Goal: Register for event/course

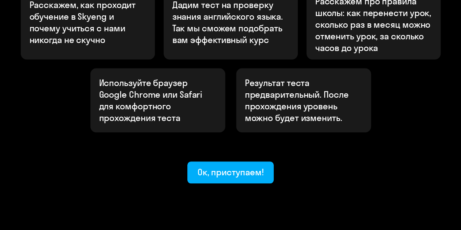
scroll to position [296, 0]
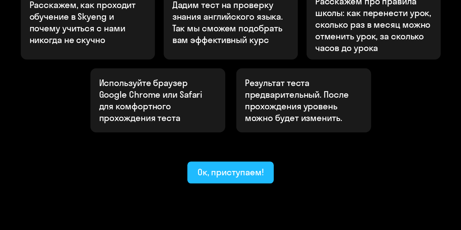
click at [242, 166] on div "Ок, приступаем!" at bounding box center [231, 172] width 66 height 12
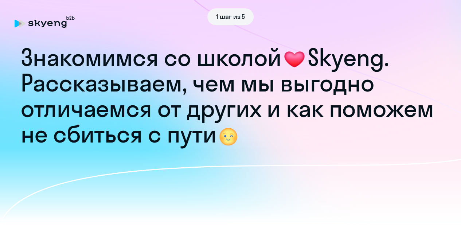
click at [52, 25] on div "1 шаг из 5" at bounding box center [231, 16] width 432 height 17
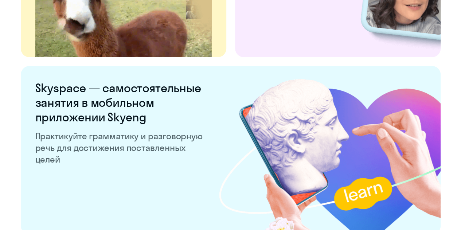
scroll to position [1460, 0]
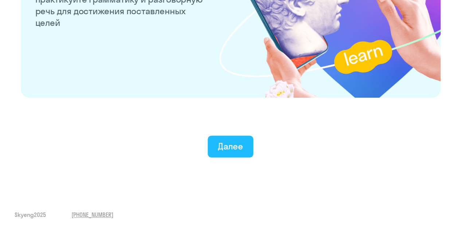
click at [239, 154] on button "Далее" at bounding box center [231, 147] width 46 height 22
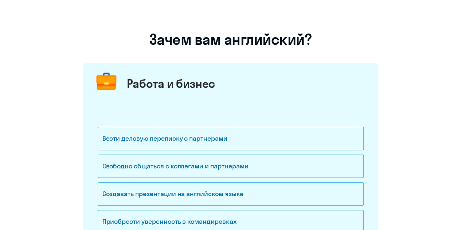
scroll to position [109, 0]
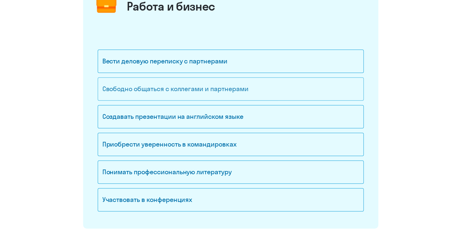
click at [215, 89] on div "Свободно общаться с коллегами и партнерами" at bounding box center [231, 88] width 266 height 23
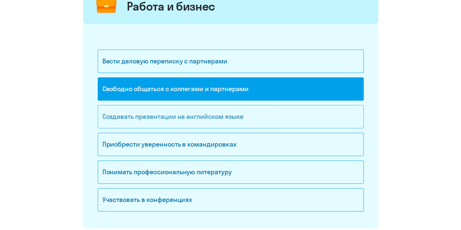
click at [213, 111] on div "Создавать презентации на английском языке" at bounding box center [231, 116] width 266 height 23
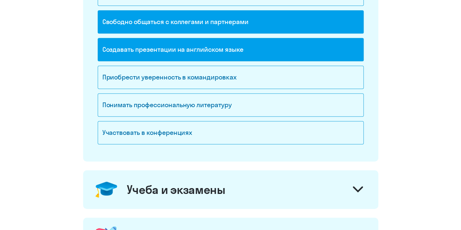
scroll to position [182, 0]
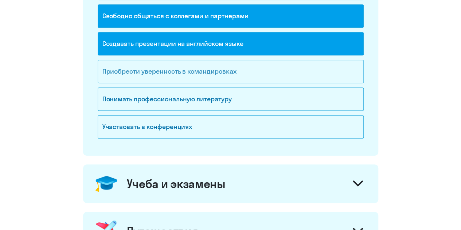
click at [235, 75] on div "Приобрести уверенность в командировках" at bounding box center [231, 71] width 266 height 23
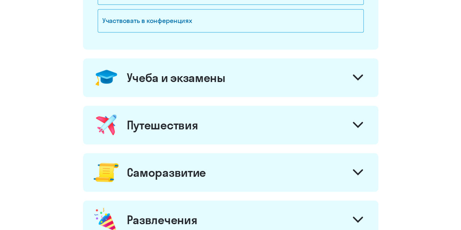
scroll to position [292, 0]
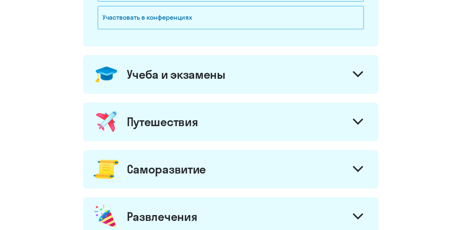
click at [356, 71] on icon at bounding box center [358, 74] width 10 height 6
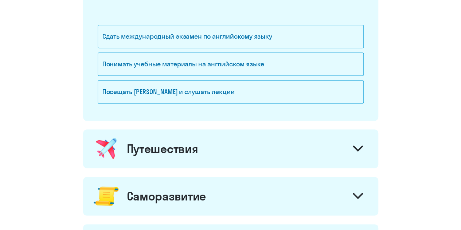
scroll to position [401, 0]
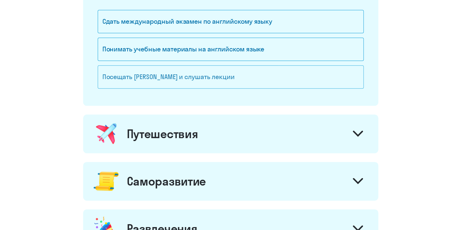
click at [313, 82] on div "Посещать [PERSON_NAME] и слушать лекции" at bounding box center [231, 76] width 266 height 23
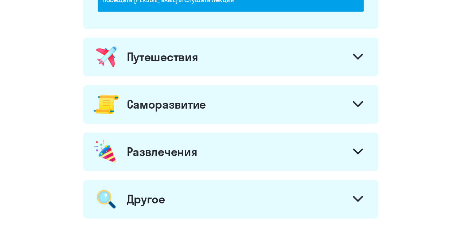
scroll to position [510, 0]
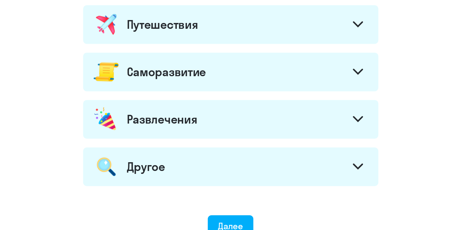
click at [313, 38] on div "Путешествия" at bounding box center [230, 24] width 295 height 39
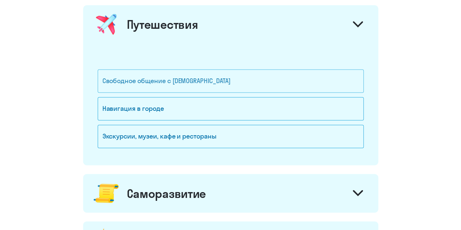
click at [165, 79] on div "Свободное общение с [DEMOGRAPHIC_DATA]" at bounding box center [231, 80] width 266 height 23
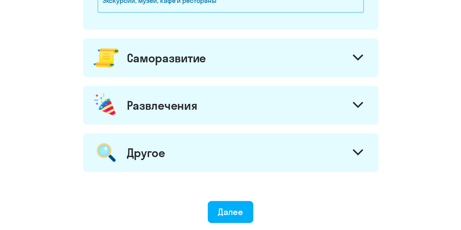
scroll to position [656, 0]
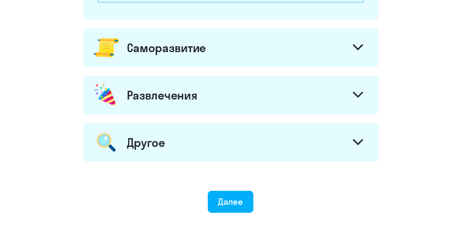
click at [194, 49] on div "Саморазвитие" at bounding box center [166, 47] width 79 height 15
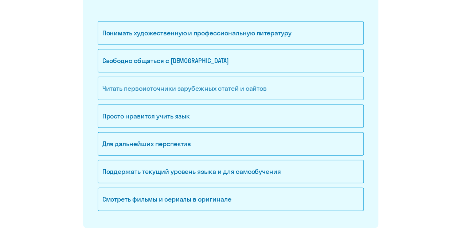
scroll to position [729, 0]
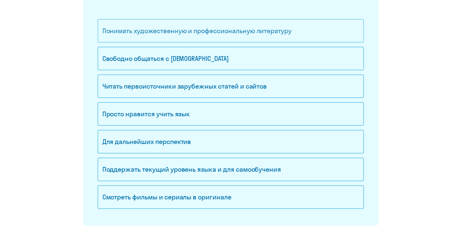
click at [209, 30] on div "Понимать художественную и профессиональную литературу" at bounding box center [231, 30] width 266 height 23
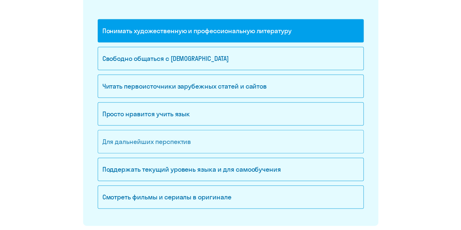
click at [162, 139] on div "Для дальнейших перспектив" at bounding box center [231, 141] width 266 height 23
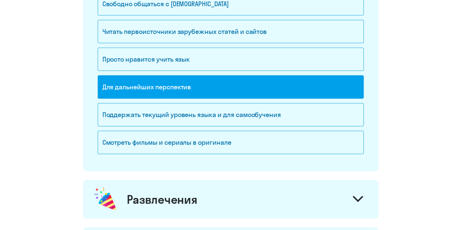
scroll to position [911, 0]
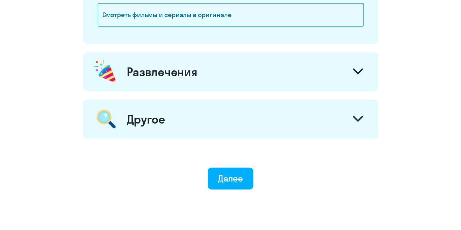
click at [237, 71] on div "Развлечения" at bounding box center [230, 71] width 295 height 39
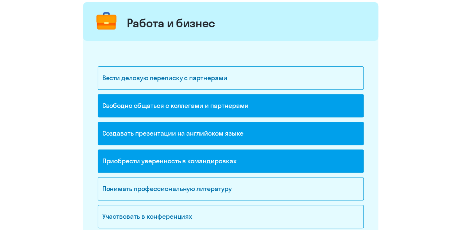
scroll to position [0, 0]
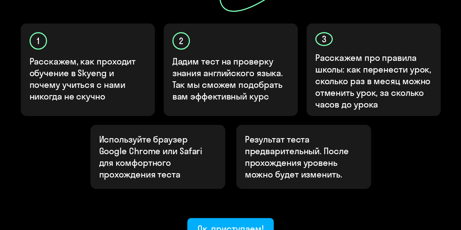
scroll to position [296, 0]
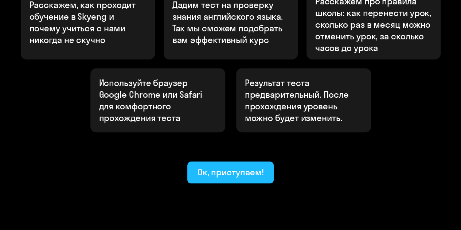
click at [222, 166] on div "Ок, приступаем!" at bounding box center [231, 172] width 66 height 12
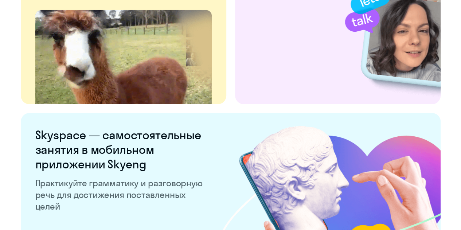
scroll to position [1460, 0]
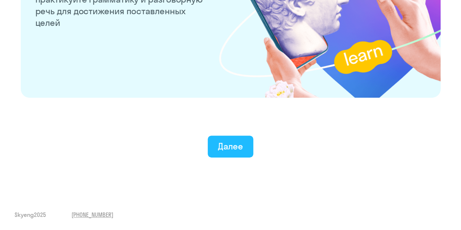
click at [225, 142] on div "Далее" at bounding box center [230, 146] width 25 height 12
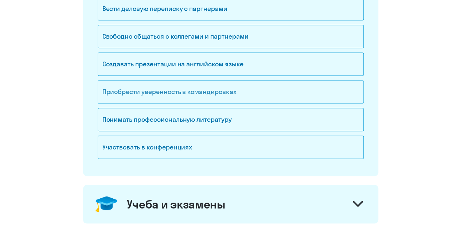
scroll to position [146, 0]
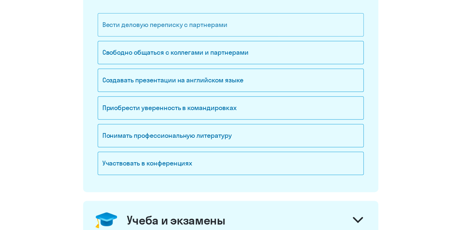
click at [216, 25] on div "Вести деловую переписку с партнерами" at bounding box center [231, 24] width 266 height 23
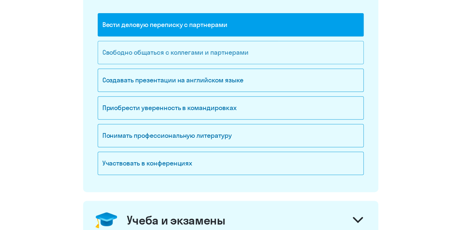
click at [206, 60] on div "Свободно общаться с коллегами и партнерами" at bounding box center [231, 52] width 266 height 23
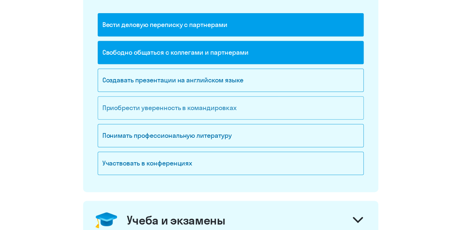
click at [204, 106] on div "Приобрести уверенность в командировках" at bounding box center [231, 107] width 266 height 23
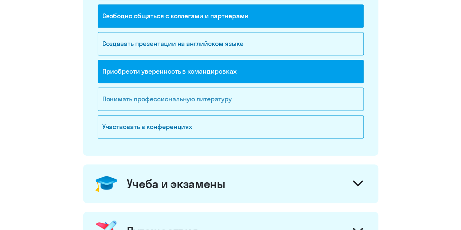
click at [210, 99] on div "Понимать профессиональную литературу" at bounding box center [231, 98] width 266 height 23
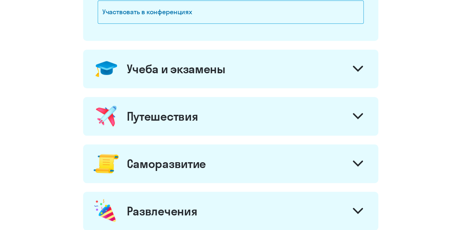
scroll to position [365, 0]
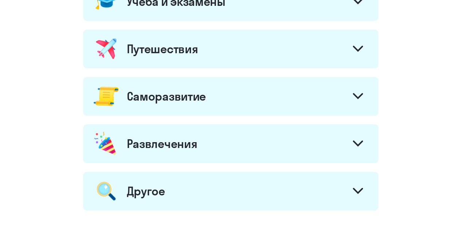
click at [199, 3] on div "Учеба и экзамены" at bounding box center [176, 1] width 99 height 15
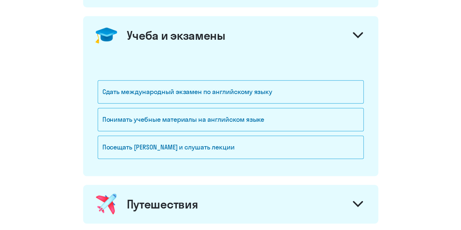
scroll to position [292, 0]
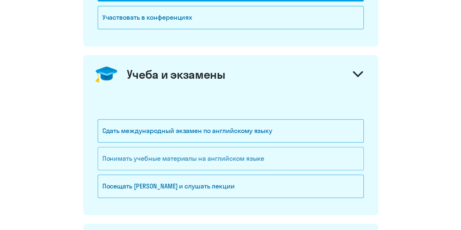
click at [164, 160] on div "Понимать учебные материалы на английском языке" at bounding box center [231, 158] width 266 height 23
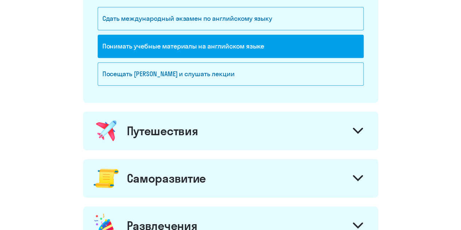
scroll to position [365, 0]
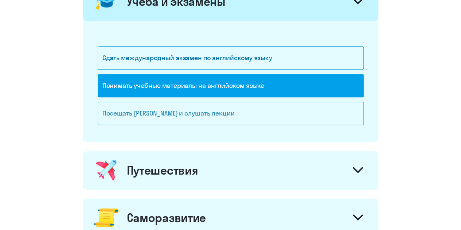
click at [172, 108] on div "Посещать [PERSON_NAME] и слушать лекции" at bounding box center [231, 113] width 266 height 23
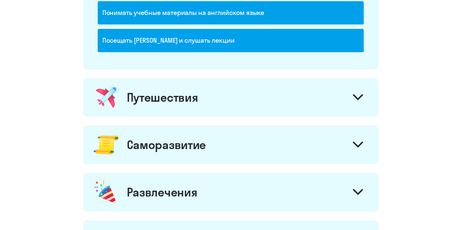
scroll to position [401, 0]
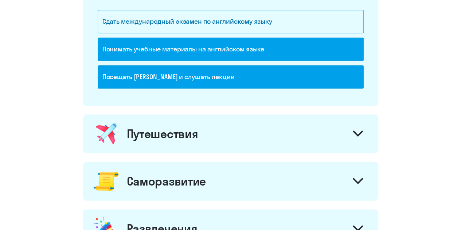
click at [171, 134] on div "Путешествия" at bounding box center [162, 133] width 71 height 15
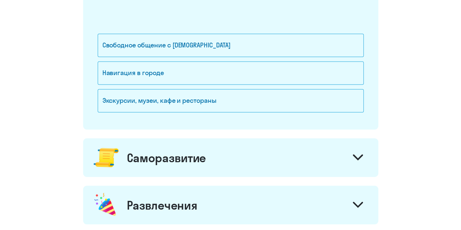
scroll to position [547, 0]
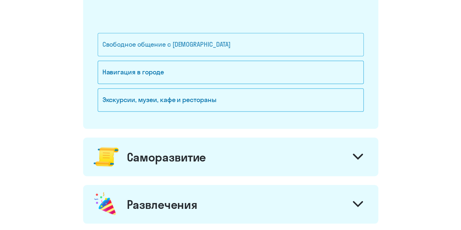
click at [178, 46] on div "Свободное общение с [DEMOGRAPHIC_DATA]" at bounding box center [231, 44] width 266 height 23
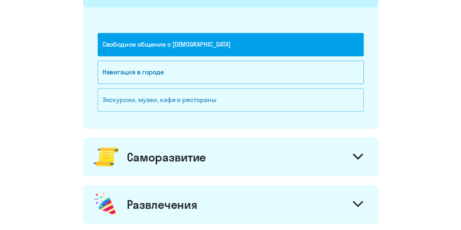
click at [179, 91] on div "Экскурсии, музеи, кафе и рестораны" at bounding box center [231, 99] width 266 height 23
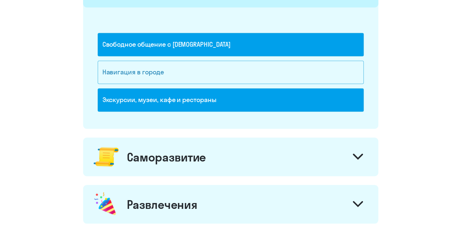
click at [186, 69] on div "Навигация в городе" at bounding box center [231, 72] width 266 height 23
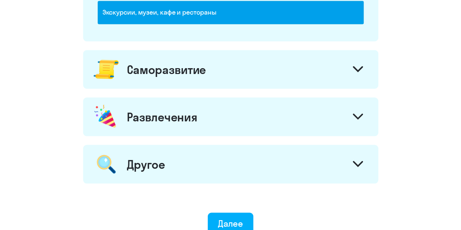
scroll to position [632, 0]
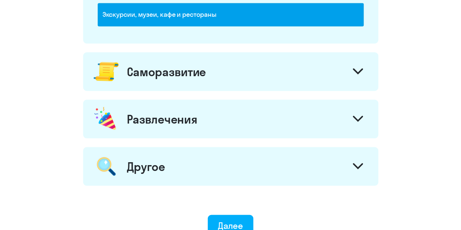
click at [177, 57] on div "Саморазвитие" at bounding box center [230, 71] width 295 height 39
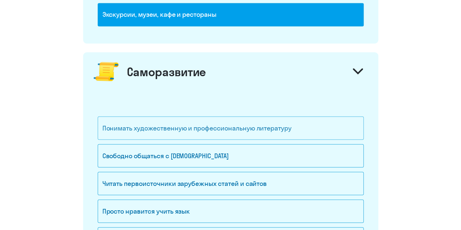
click at [181, 128] on div "Понимать художественную и профессиональную литературу" at bounding box center [231, 127] width 266 height 23
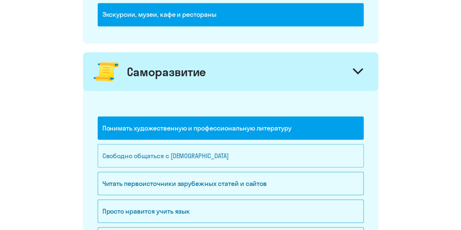
click at [164, 152] on div "Свободно общаться с [DEMOGRAPHIC_DATA]" at bounding box center [231, 155] width 266 height 23
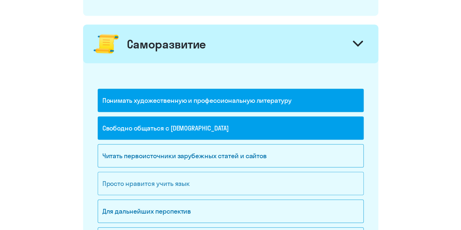
scroll to position [741, 0]
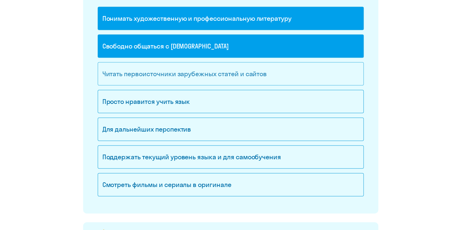
click at [206, 71] on div "Читать первоисточники зарубежных статей и сайтов" at bounding box center [231, 73] width 266 height 23
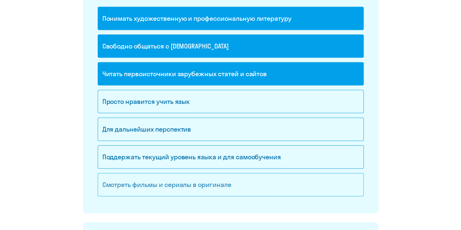
click at [155, 180] on div "Смотреть фильмы и сериалы в оригинале" at bounding box center [231, 184] width 266 height 23
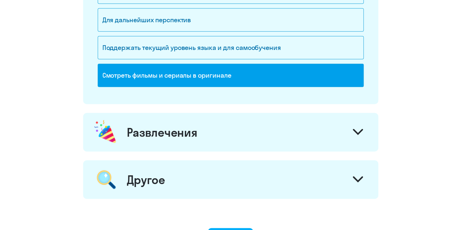
click at [162, 131] on div "Развлечения" at bounding box center [162, 132] width 71 height 15
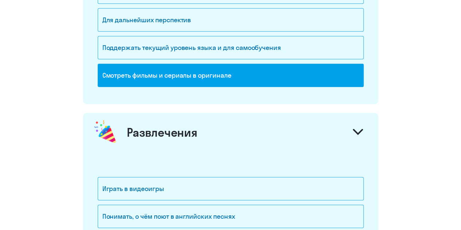
scroll to position [960, 0]
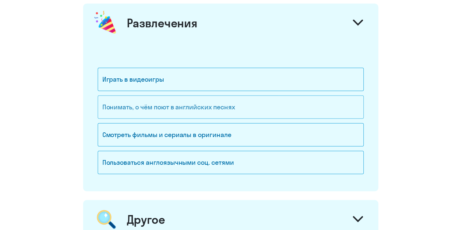
click at [151, 105] on div "Понимать, о чём поют в английских песнях" at bounding box center [231, 107] width 266 height 23
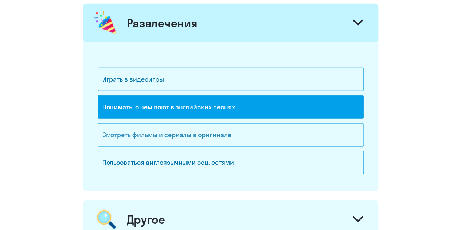
click at [165, 132] on div "Смотреть фильмы и сериалы в оригинале" at bounding box center [231, 134] width 266 height 23
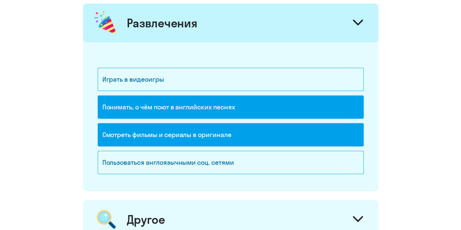
scroll to position [1069, 0]
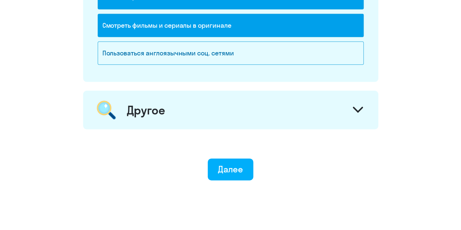
click at [167, 101] on div "Другое" at bounding box center [230, 110] width 295 height 39
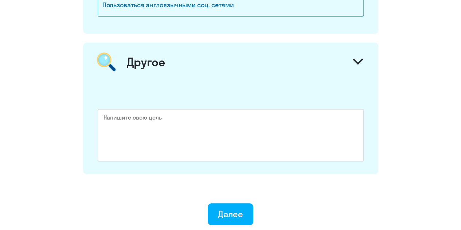
scroll to position [1106, 0]
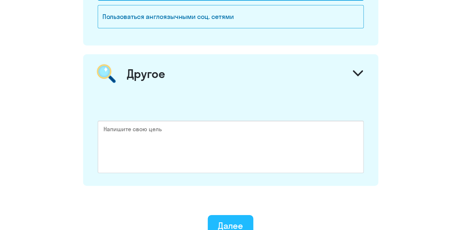
click at [235, 220] on div "Далее" at bounding box center [230, 226] width 25 height 12
